Goal: Task Accomplishment & Management: Complete application form

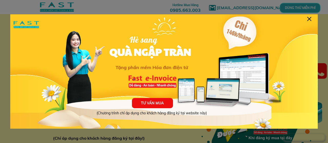
click at [307, 20] on div at bounding box center [309, 19] width 4 height 4
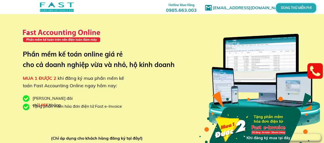
click at [303, 9] on p "DÙNG THỬ MIỄN PHÍ" at bounding box center [296, 7] width 13 height 3
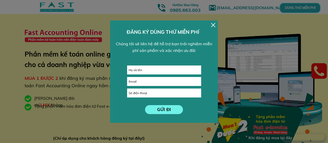
click at [147, 68] on input "text" at bounding box center [164, 70] width 74 height 8
type input "Thu hoài"
click at [139, 86] on form "GỬI ĐI Thu hoài" at bounding box center [164, 90] width 74 height 49
click at [141, 83] on input "email" at bounding box center [164, 81] width 74 height 8
type input "0363928732"
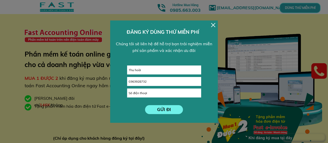
click at [145, 92] on input "tel" at bounding box center [164, 93] width 74 height 8
drag, startPoint x: 152, startPoint y: 82, endPoint x: 104, endPoint y: 83, distance: 48.5
click at [143, 92] on input "tel" at bounding box center [164, 93] width 74 height 8
paste input "0363928732"
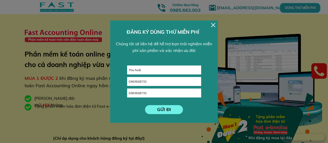
type input "0363928732"
click at [156, 107] on p "GỬI ĐI" at bounding box center [164, 110] width 42 height 10
type input "[EMAIL_ADDRESS][DOMAIN_NAME]"
click at [172, 110] on p "GỬI ĐI" at bounding box center [164, 110] width 42 height 10
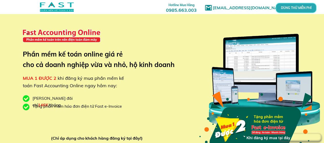
scroll to position [128, 0]
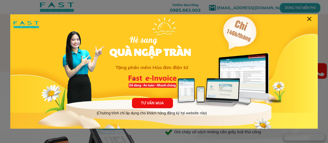
click at [312, 17] on div "TƯ VẤN MUA (Chương trình chỉ áp dụng cho khách hàng đăng ký tại website này) Hè…" at bounding box center [164, 78] width 308 height 128
click at [310, 17] on div at bounding box center [309, 19] width 4 height 4
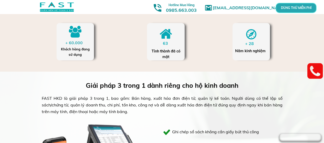
scroll to position [103, 0]
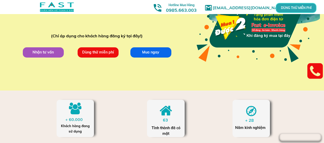
click at [92, 56] on p "Dùng thử miễn phí" at bounding box center [98, 52] width 44 height 11
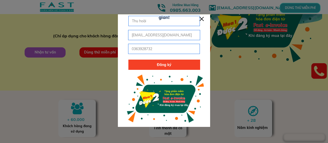
scroll to position [0, 0]
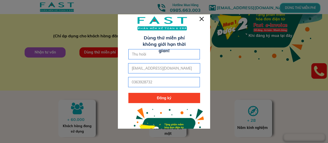
click at [206, 14] on div at bounding box center [164, 71] width 328 height 143
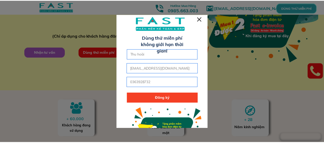
scroll to position [103, 0]
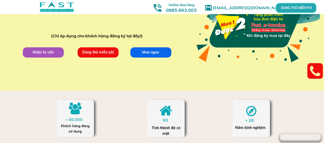
click at [201, 15] on div at bounding box center [254, 26] width 127 height 90
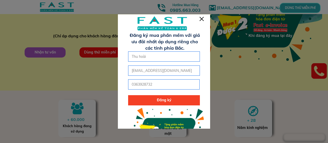
scroll to position [33, 0]
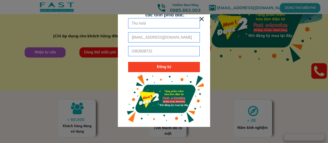
click at [201, 18] on div at bounding box center [202, 19] width 4 height 4
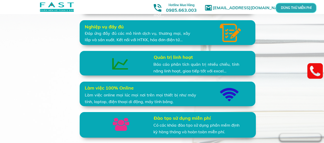
scroll to position [1333, 0]
